Goal: Task Accomplishment & Management: Complete application form

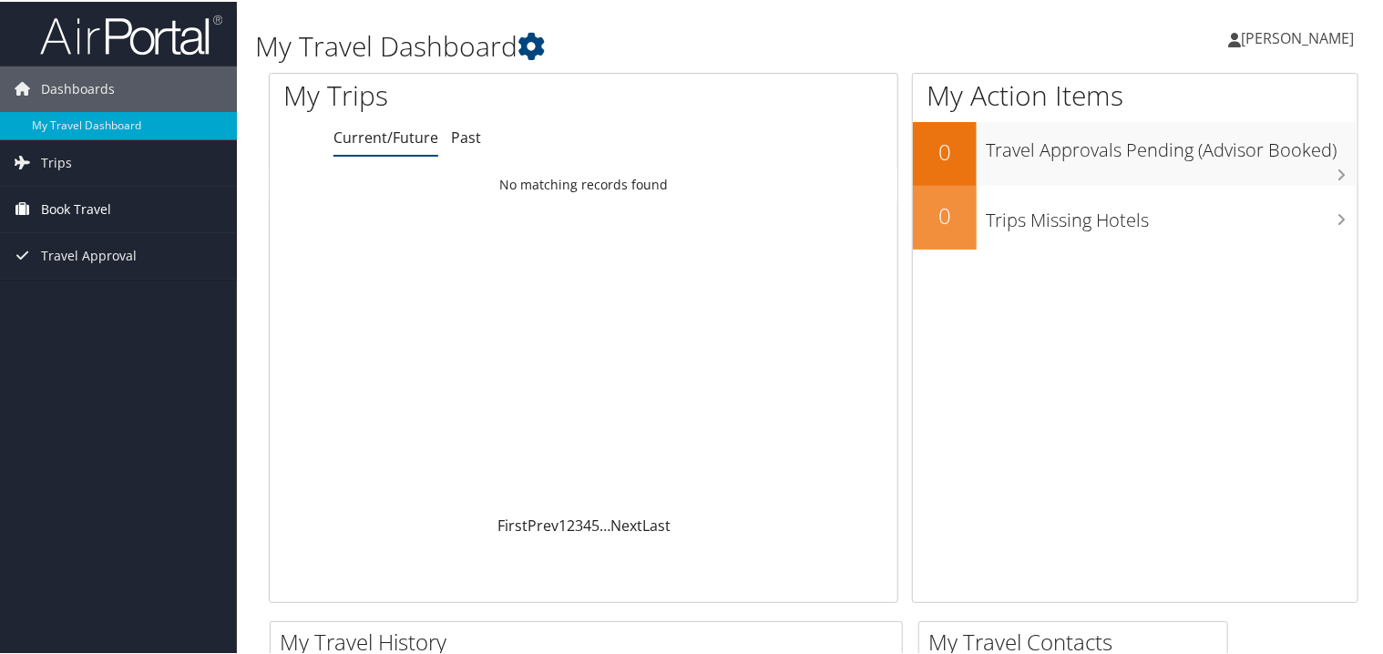
click at [77, 205] on span "Book Travel" at bounding box center [76, 208] width 70 height 46
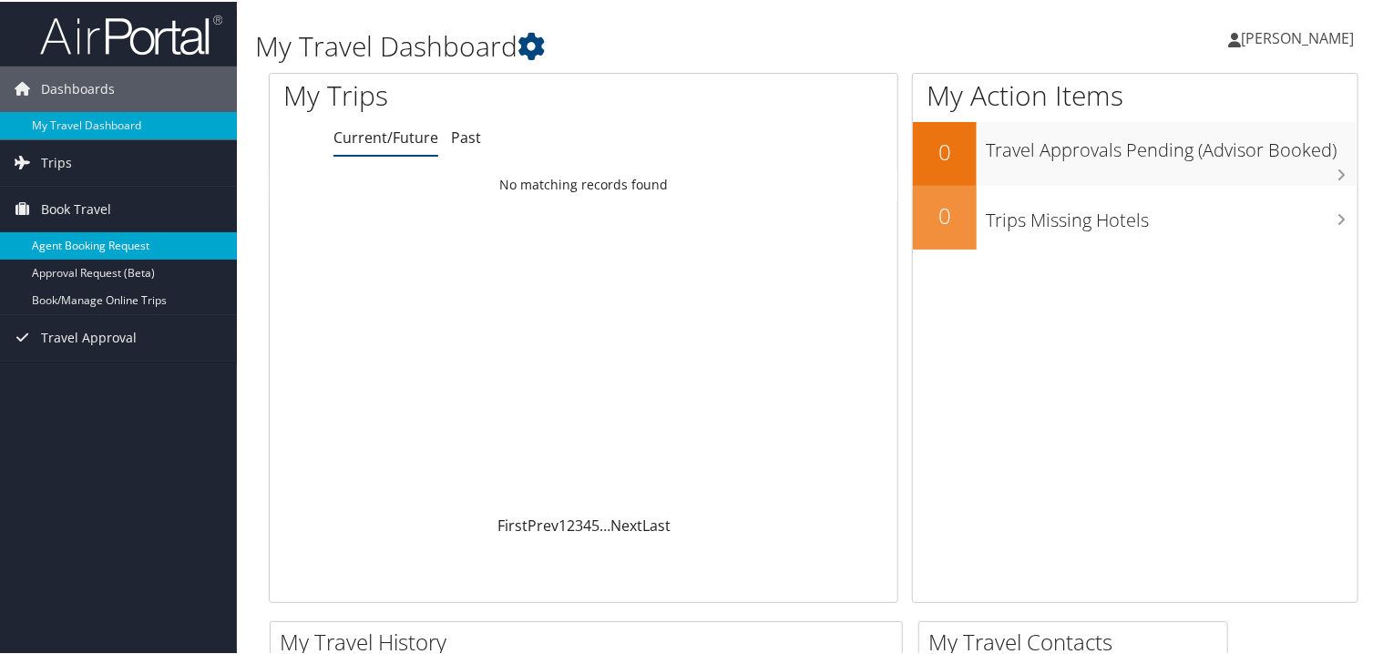
click at [97, 240] on link "Agent Booking Request" at bounding box center [118, 243] width 237 height 27
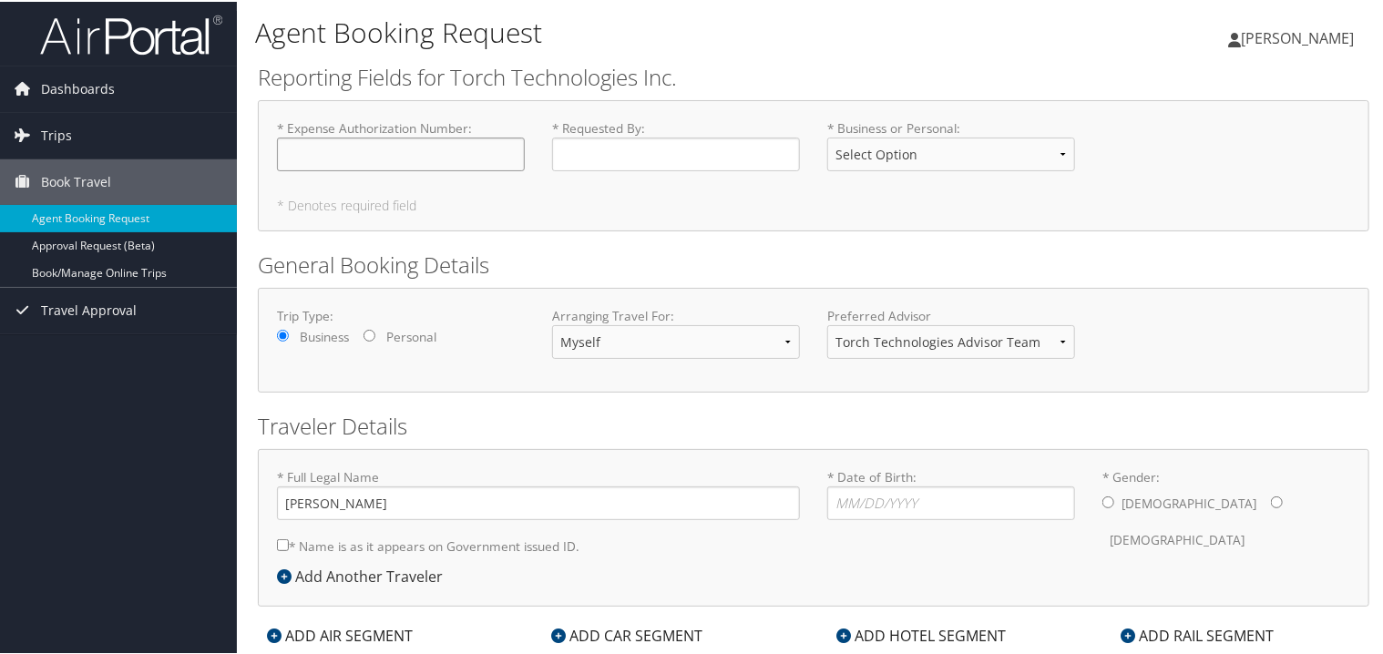
click at [310, 144] on input "* Expense Authorization Number : Required" at bounding box center [401, 153] width 248 height 34
